Goal: Task Accomplishment & Management: Complete application form

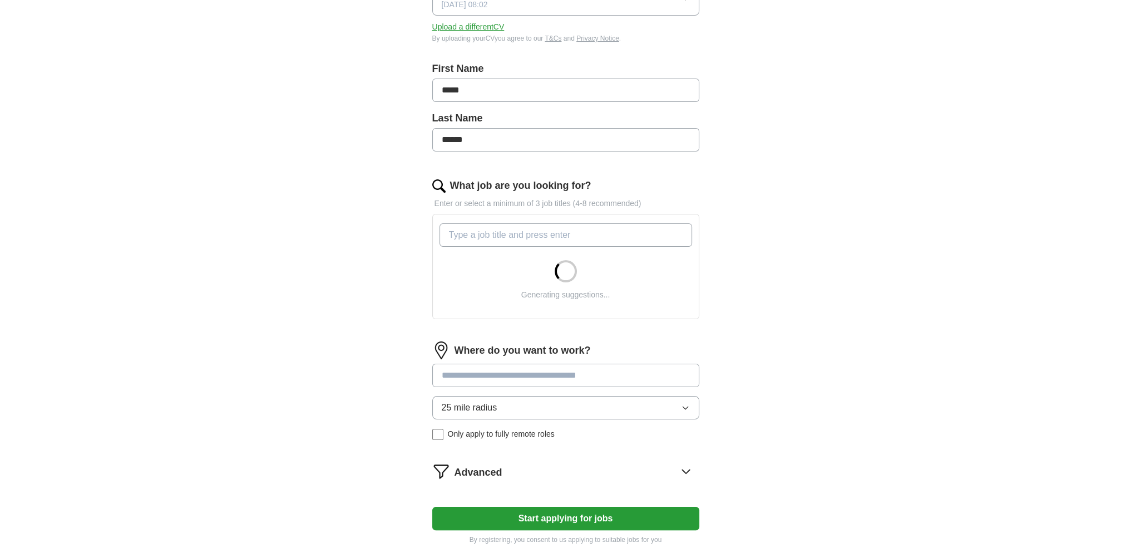
scroll to position [223, 0]
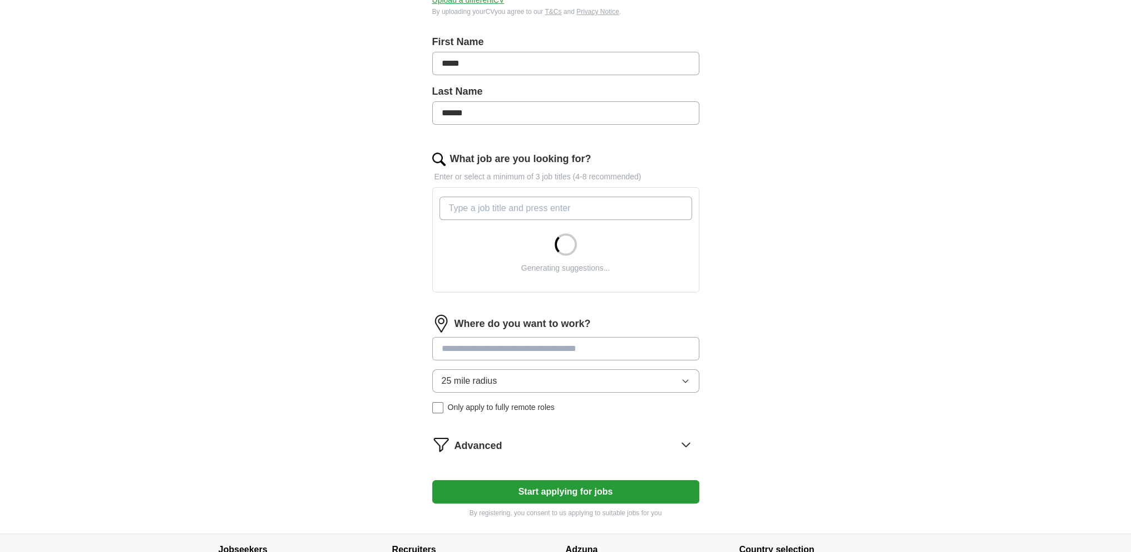
click at [533, 205] on input "What job are you looking for?" at bounding box center [566, 207] width 253 height 23
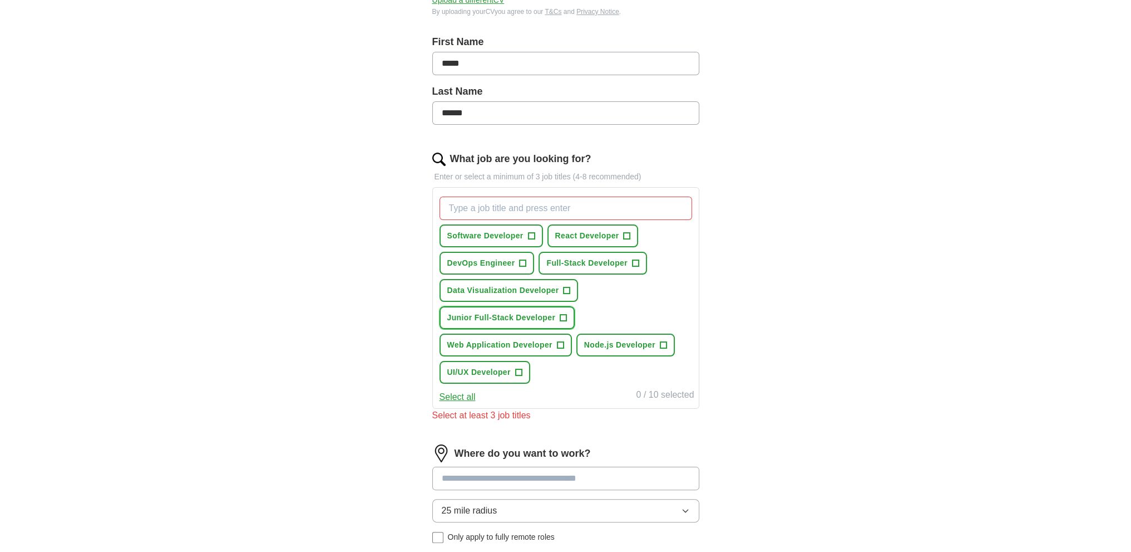
click at [562, 316] on span "+" at bounding box center [563, 317] width 7 height 9
click at [609, 260] on span "Full-Stack Developer" at bounding box center [587, 263] width 81 height 12
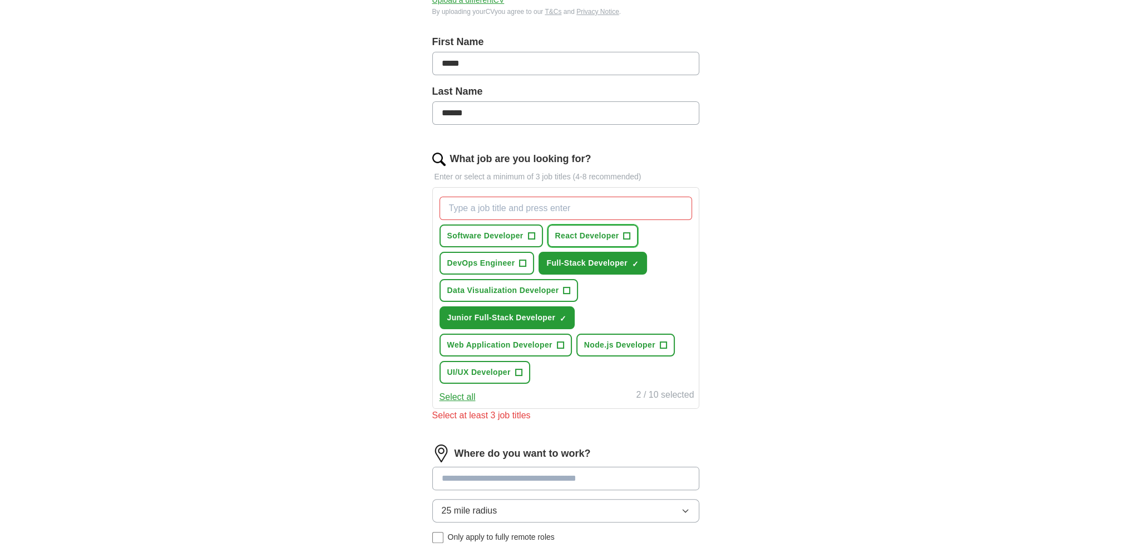
click at [583, 241] on button "React Developer +" at bounding box center [593, 235] width 91 height 23
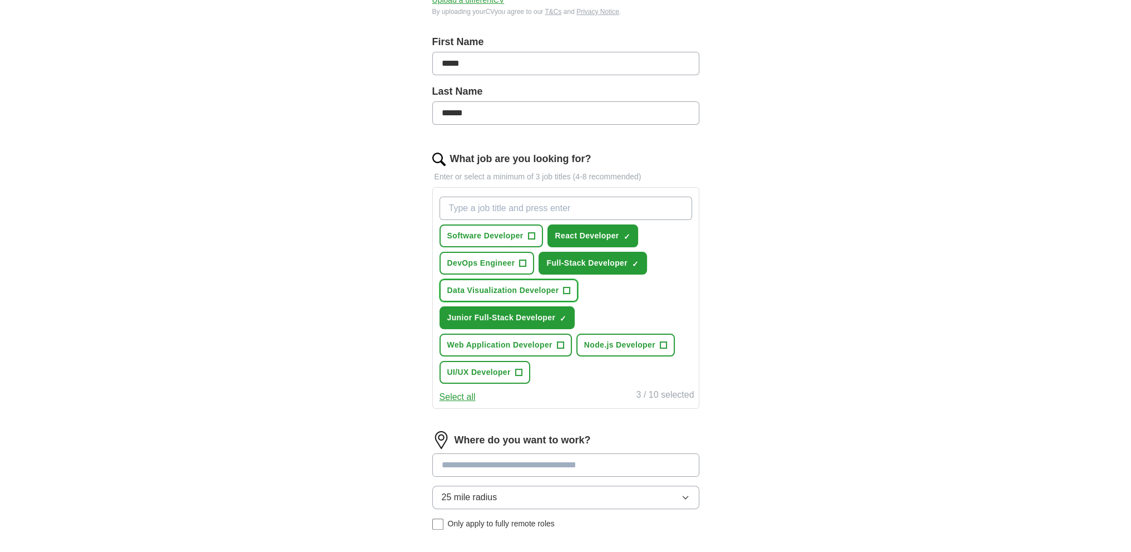
click at [471, 289] on span "Data Visualization Developer" at bounding box center [503, 290] width 112 height 12
click at [498, 340] on span "Web Application Developer" at bounding box center [499, 345] width 105 height 12
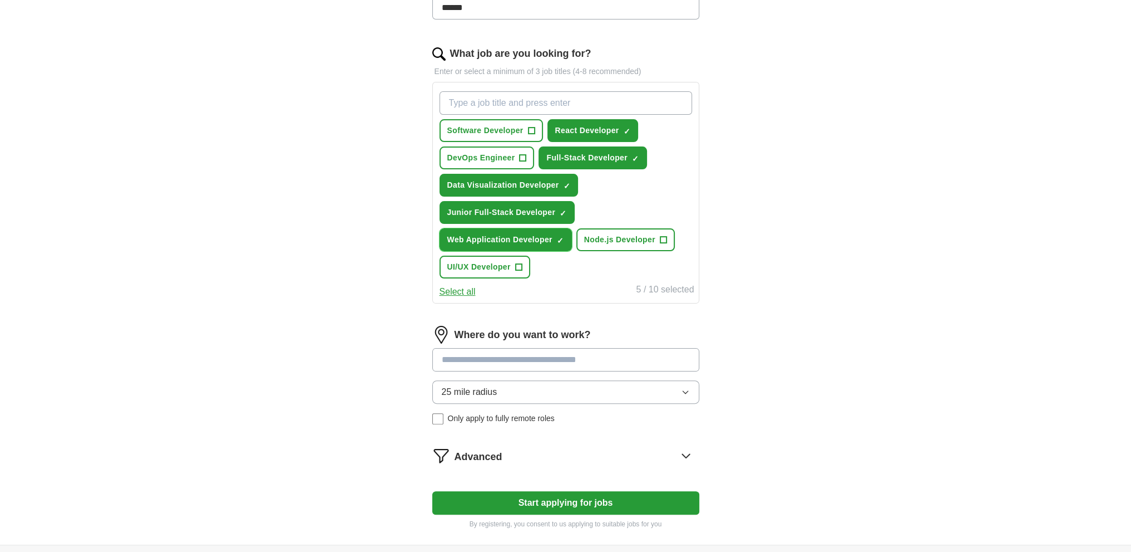
scroll to position [334, 0]
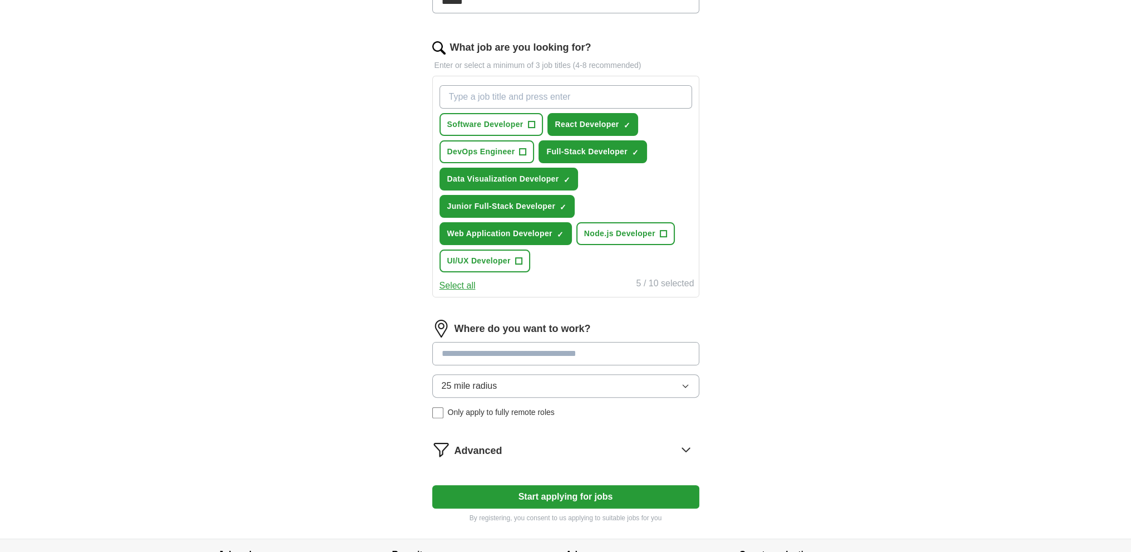
click at [553, 342] on input at bounding box center [565, 353] width 267 height 23
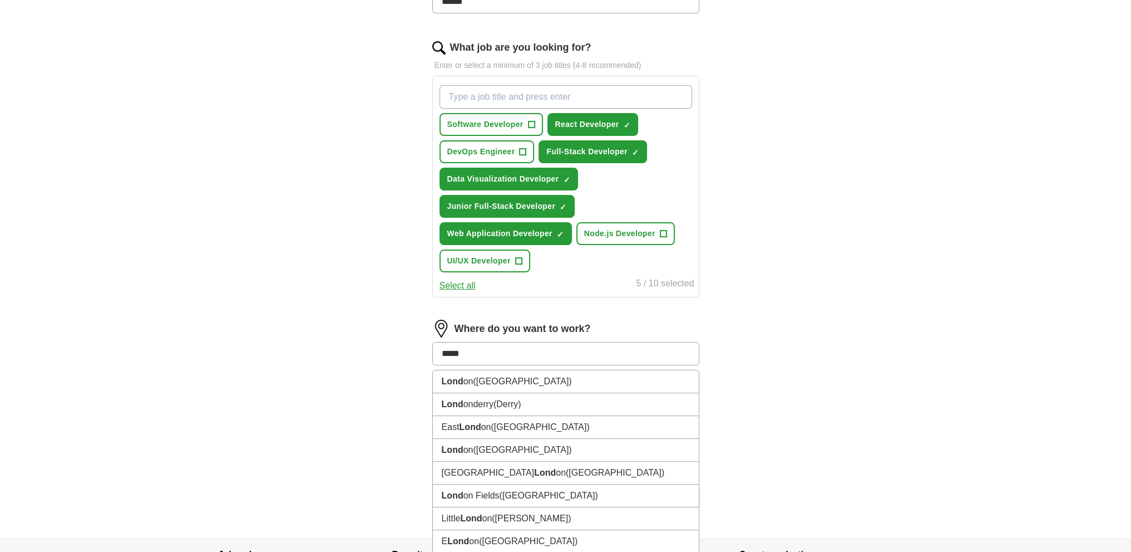
type input "******"
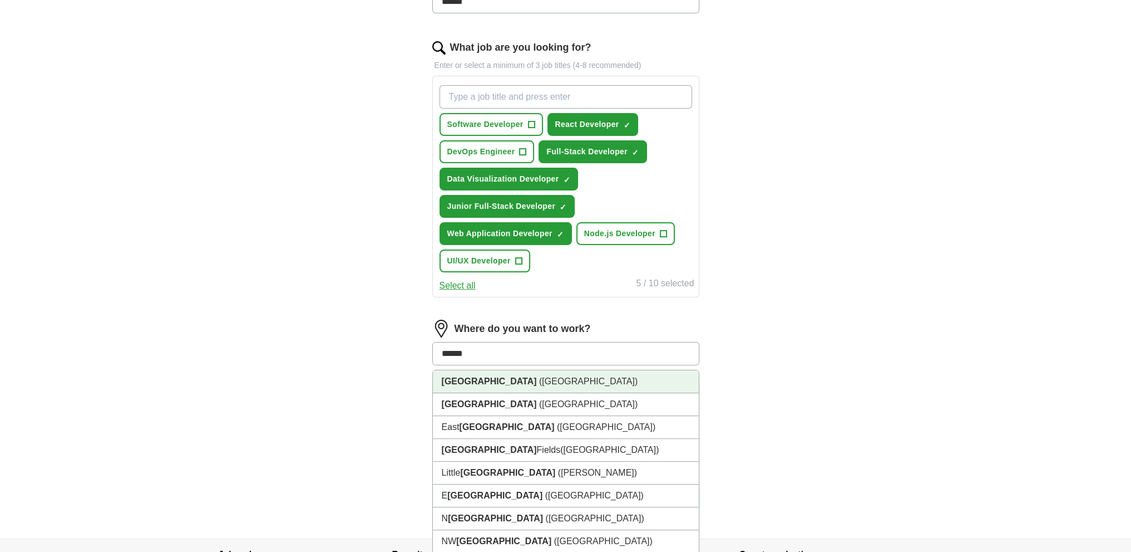
click at [539, 377] on span "([GEOGRAPHIC_DATA])" at bounding box center [588, 380] width 99 height 9
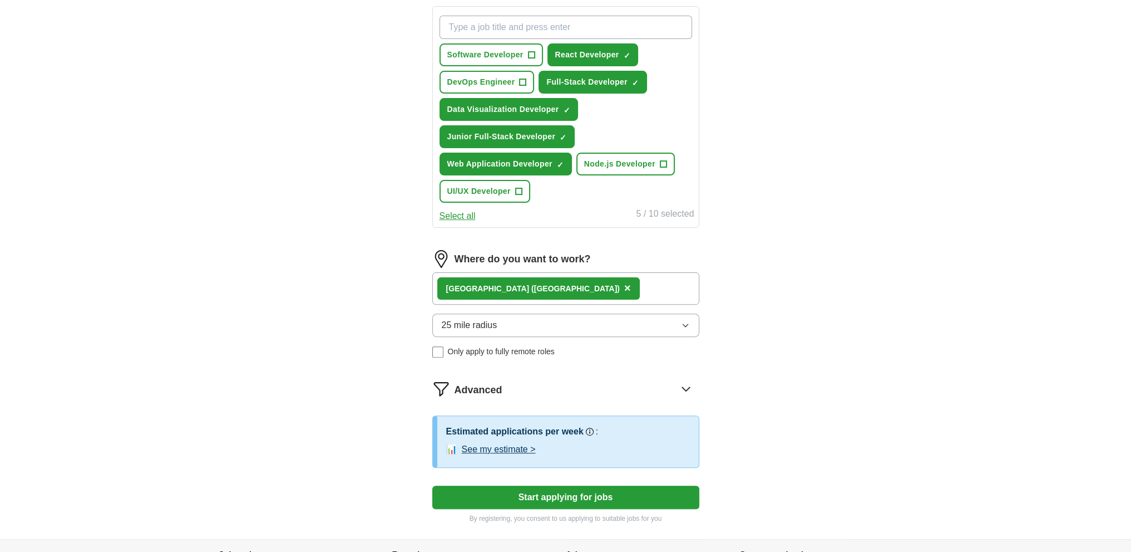
scroll to position [445, 0]
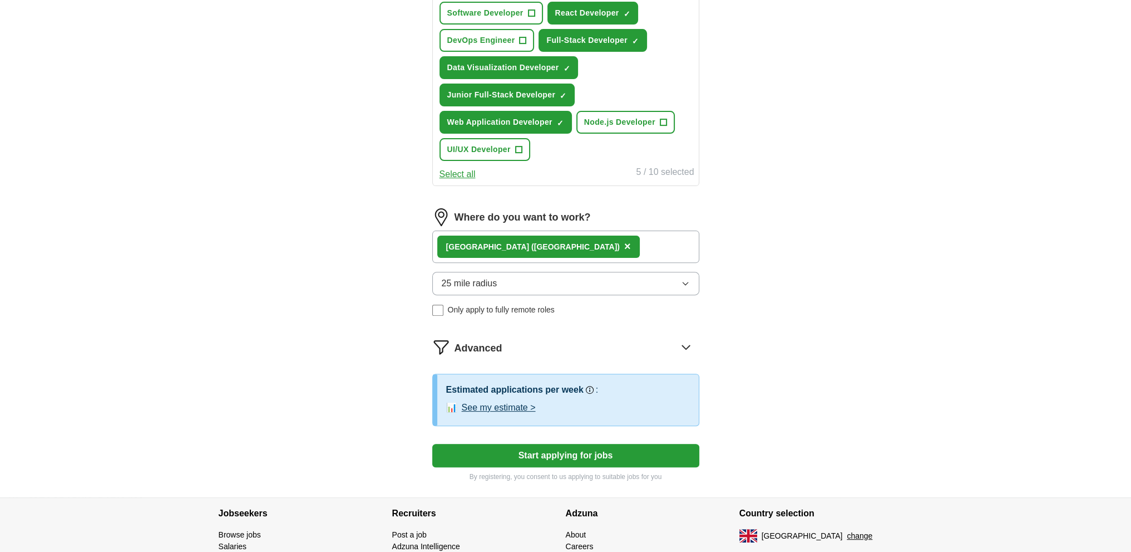
click at [590, 452] on button "Start applying for jobs" at bounding box center [565, 455] width 267 height 23
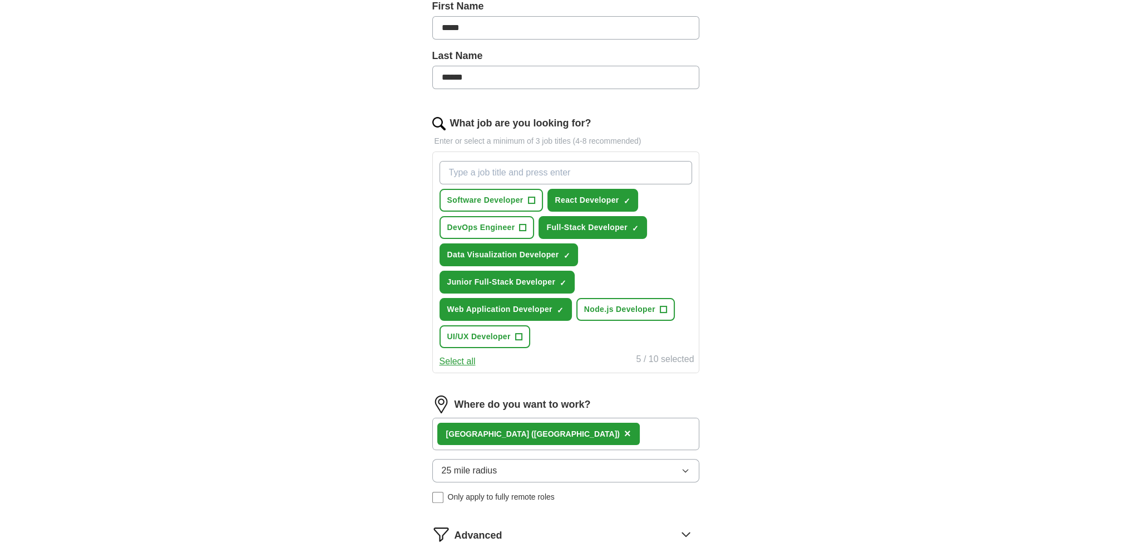
select select "**"
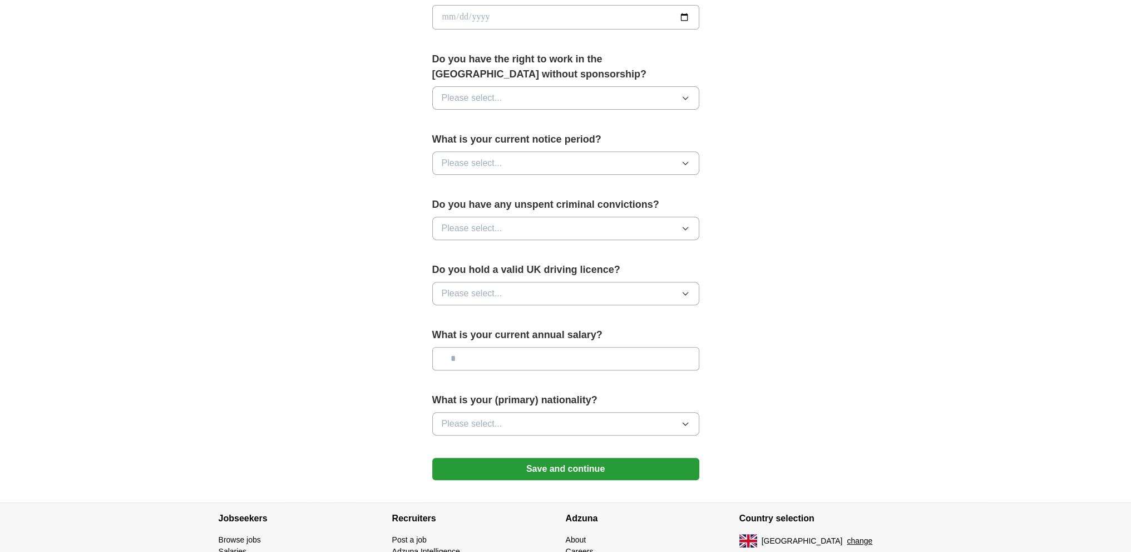
scroll to position [601, 0]
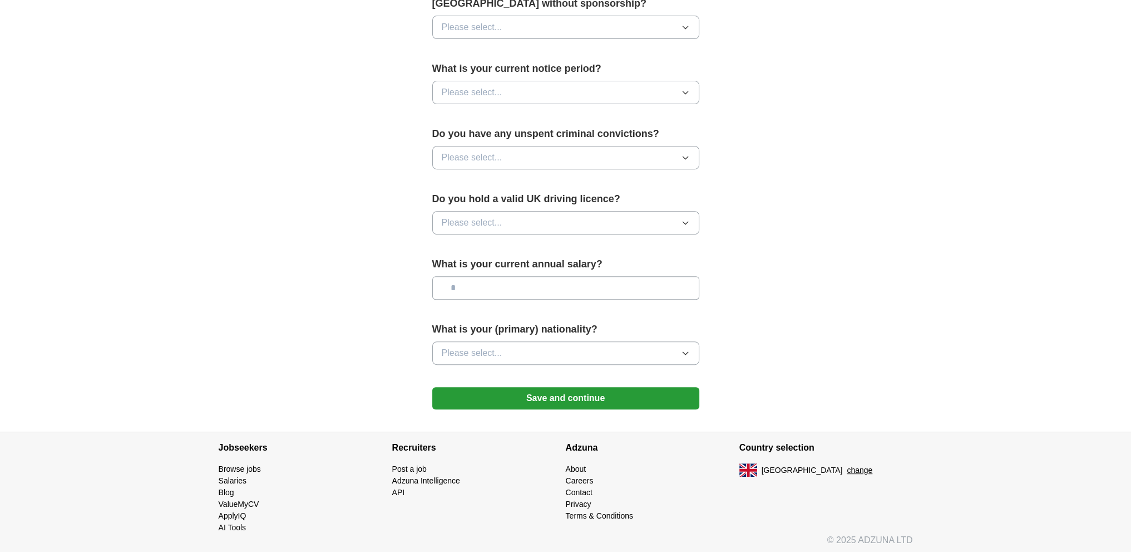
click at [619, 391] on button "Save and continue" at bounding box center [565, 398] width 267 height 22
